Goal: Entertainment & Leisure: Consume media (video, audio)

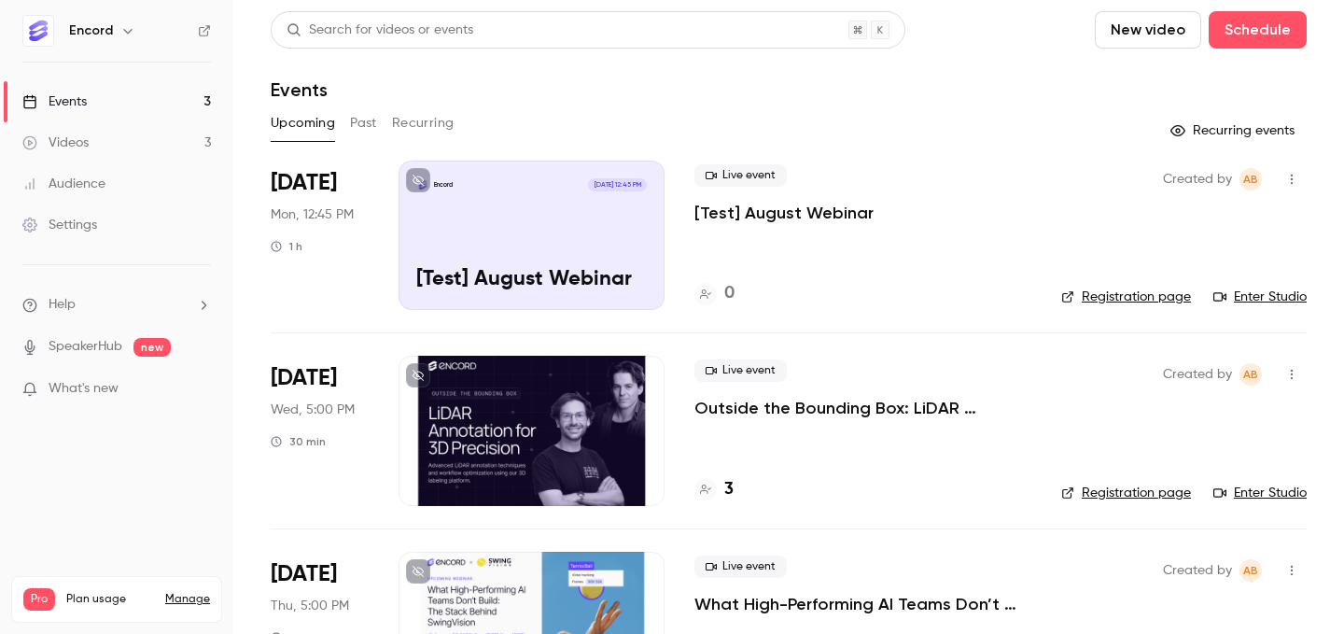
click at [372, 115] on button "Past" at bounding box center [363, 123] width 27 height 30
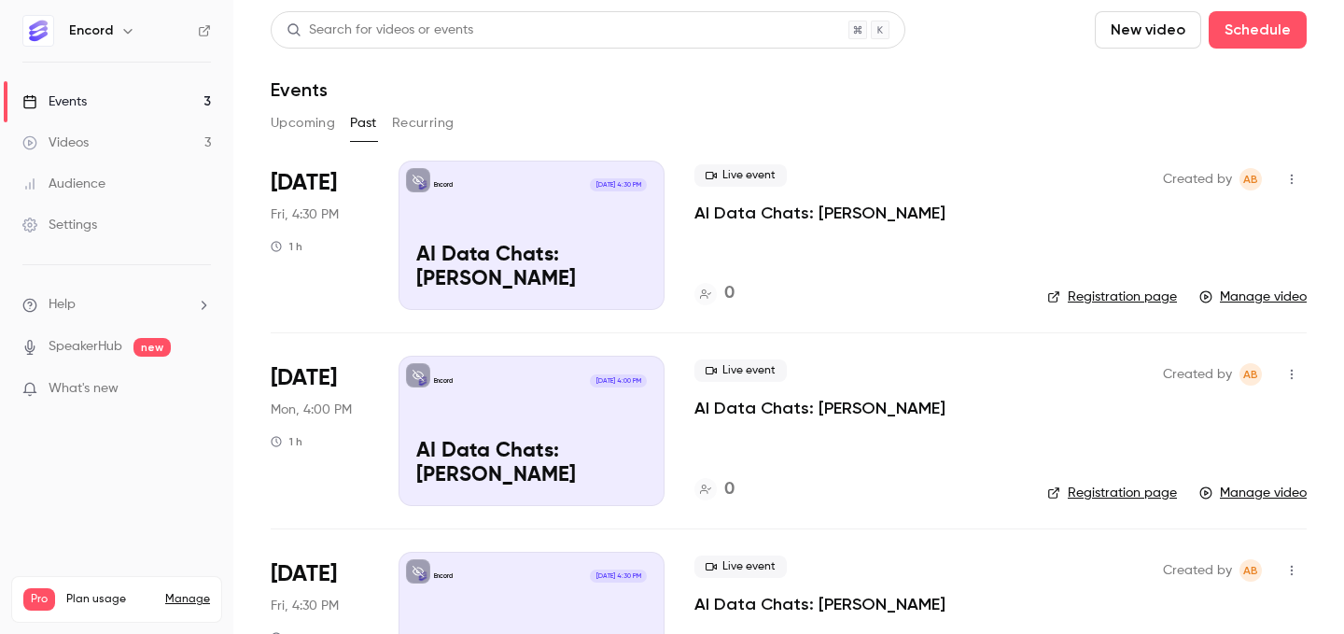
click at [746, 219] on p "AI Data Chats: [PERSON_NAME]" at bounding box center [819, 213] width 251 height 22
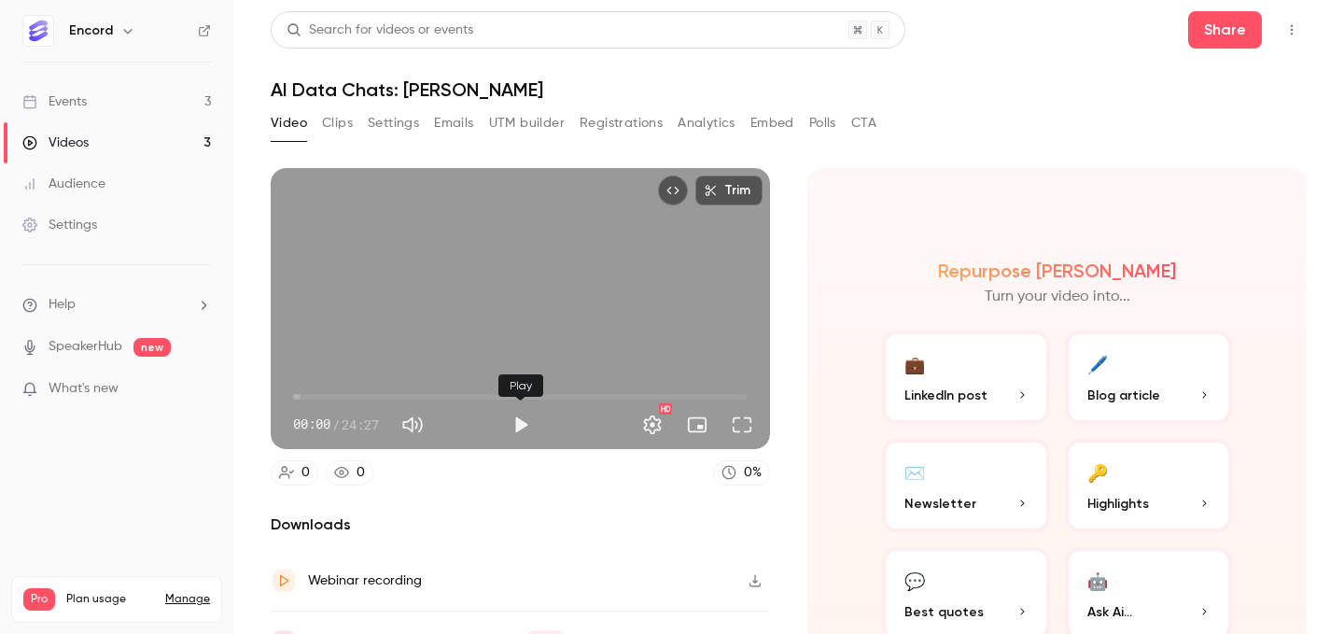
click at [525, 432] on button "Play" at bounding box center [520, 424] width 37 height 37
click at [525, 426] on button "Pause" at bounding box center [520, 424] width 37 height 37
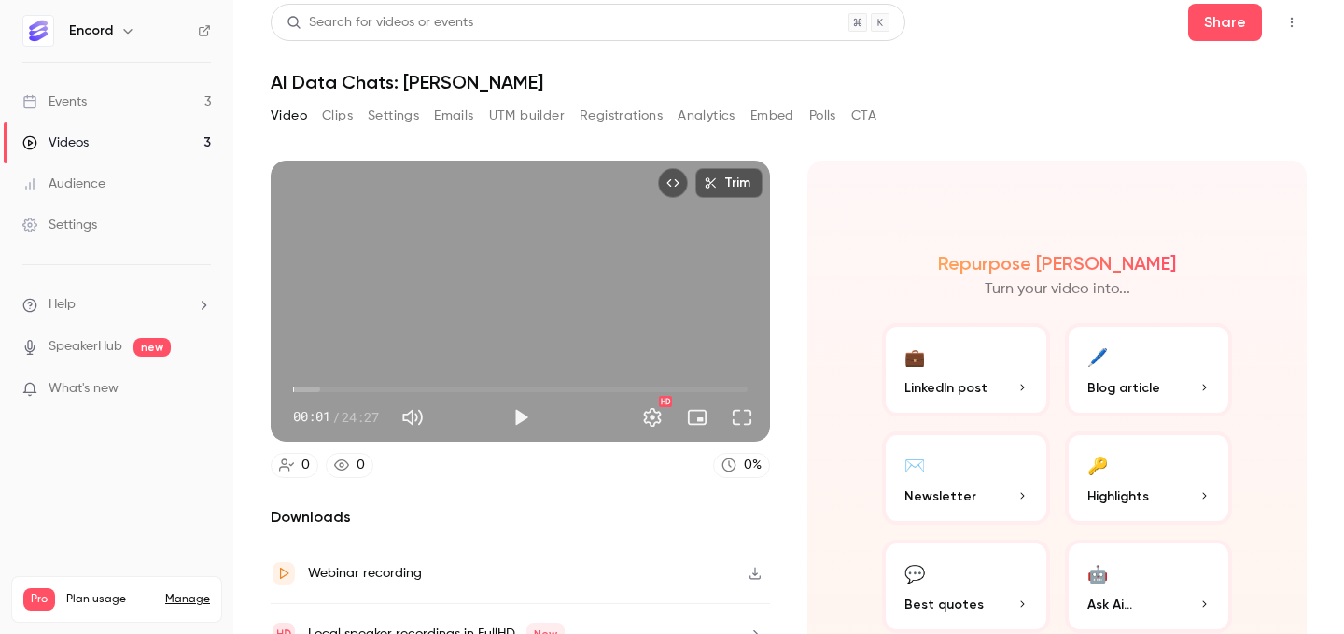
scroll to position [98, 0]
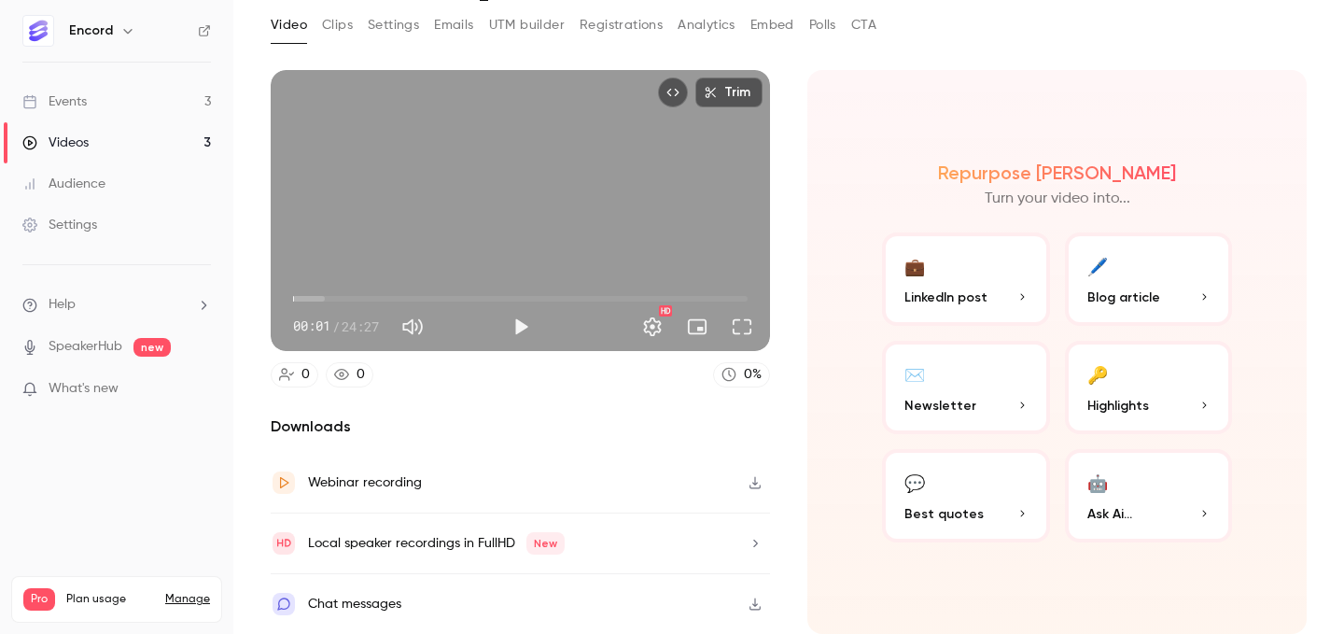
click at [756, 481] on icon "button" at bounding box center [755, 482] width 15 height 13
type input "***"
